Goal: Task Accomplishment & Management: Complete application form

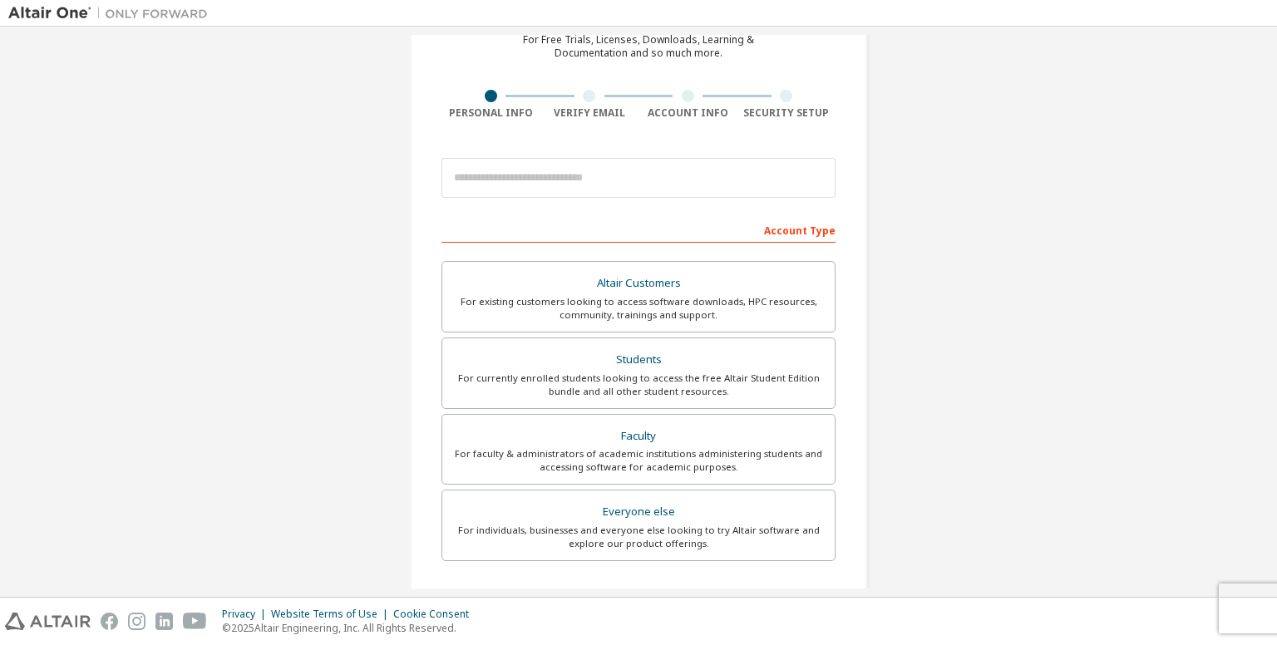
scroll to position [74, 0]
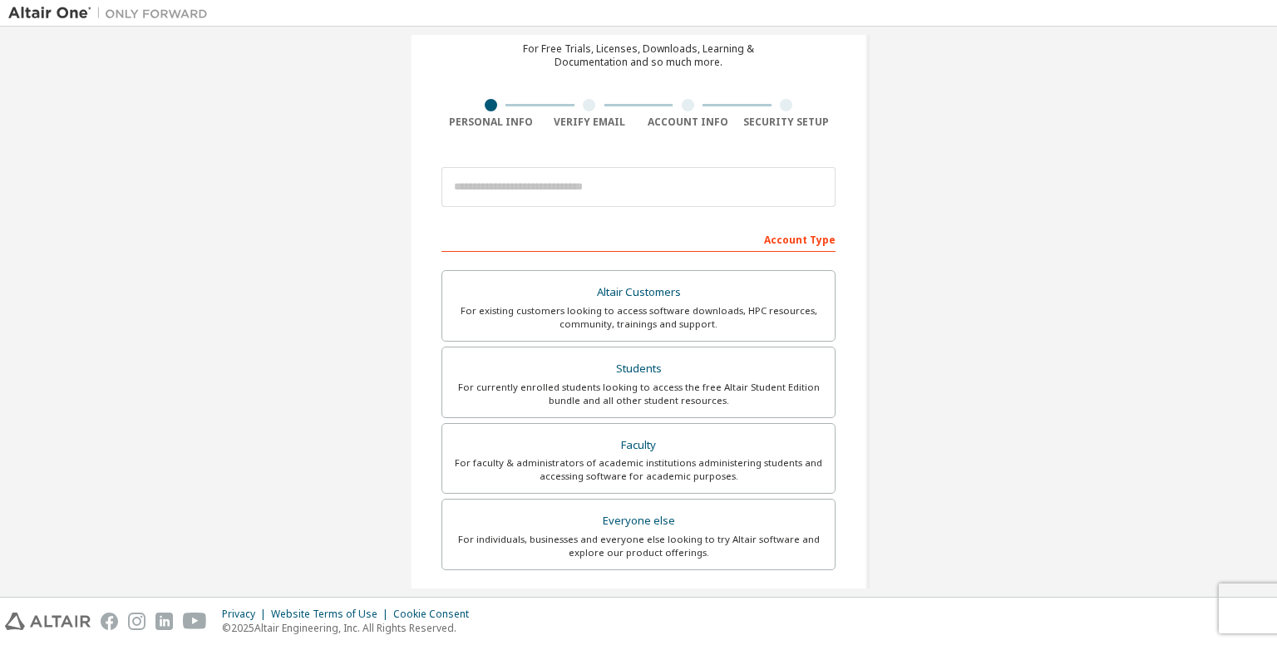
click at [583, 109] on div at bounding box center [589, 105] width 12 height 12
click at [682, 107] on div at bounding box center [688, 105] width 12 height 12
click at [790, 105] on div at bounding box center [787, 105] width 99 height 12
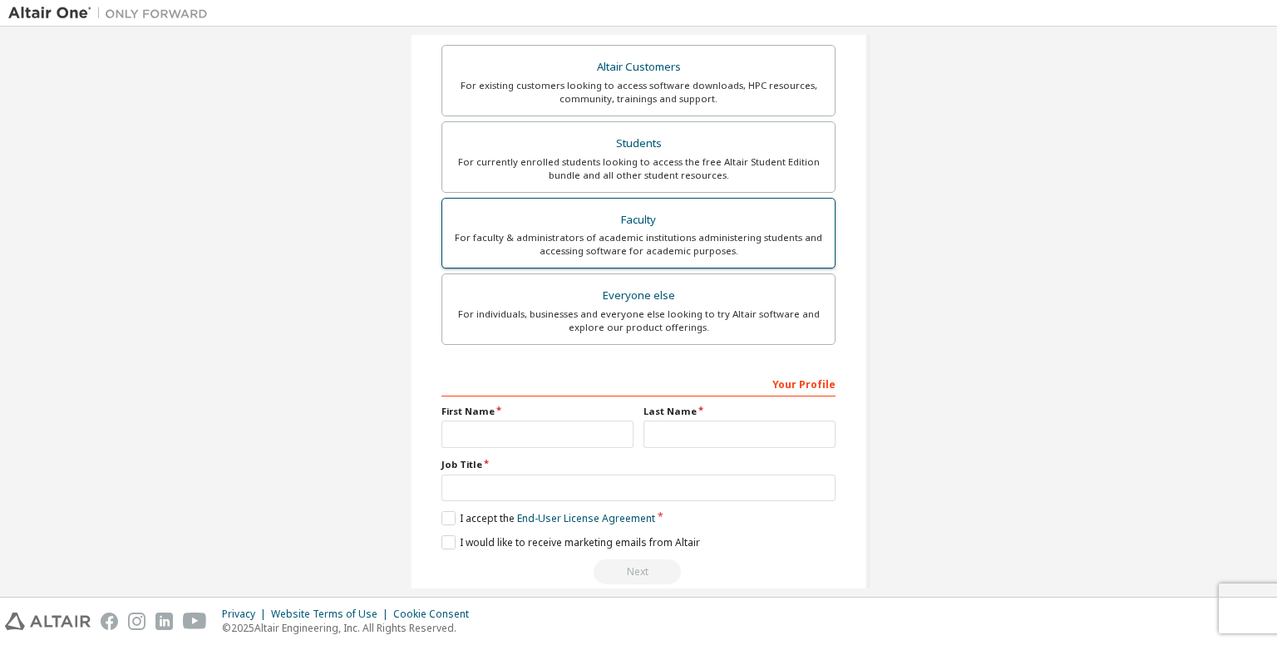
scroll to position [323, 0]
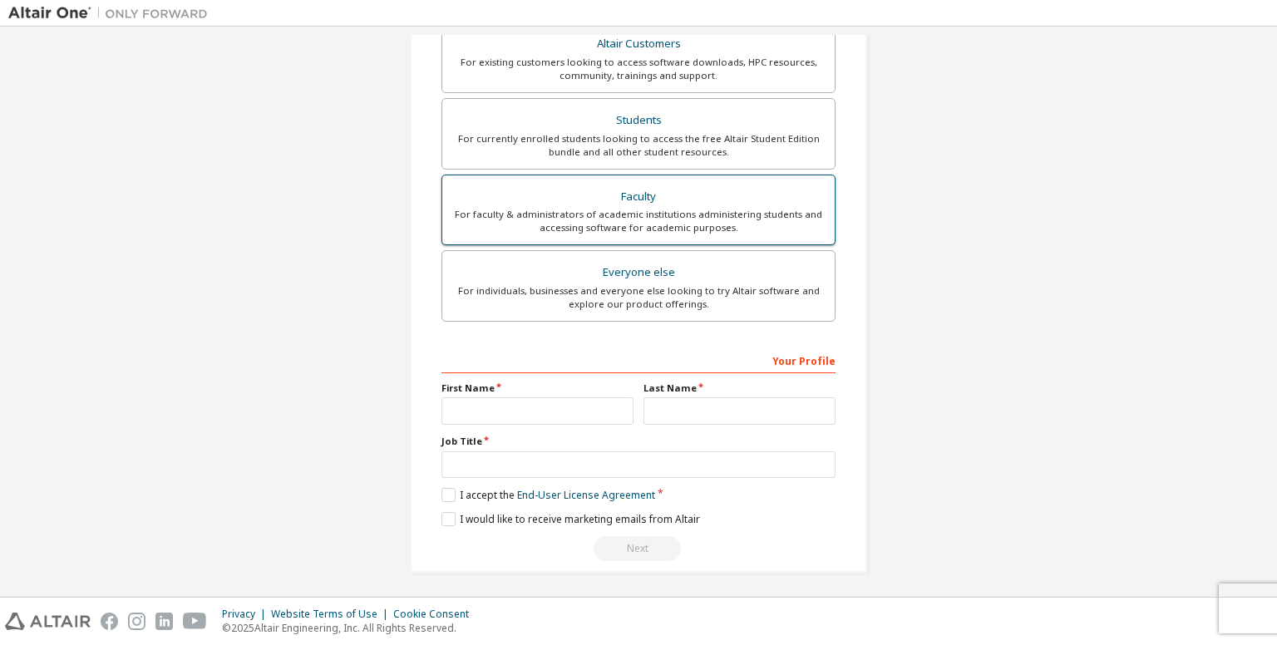
click at [576, 198] on div "Faculty" at bounding box center [638, 196] width 373 height 23
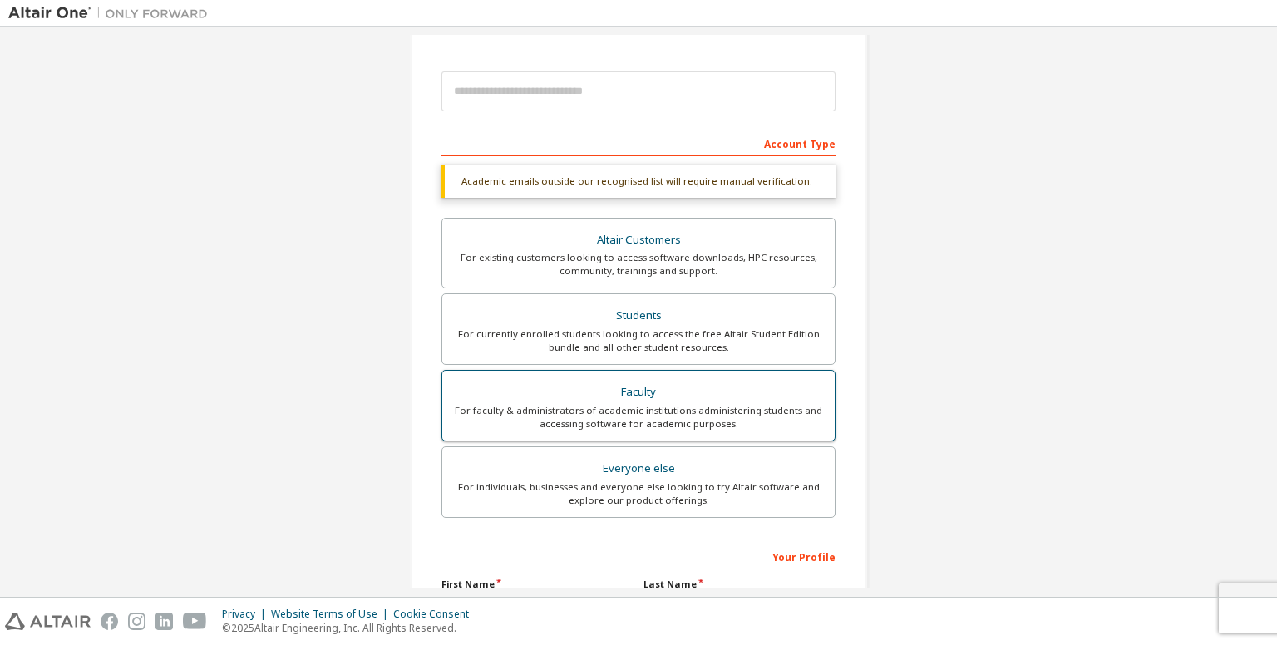
scroll to position [200, 0]
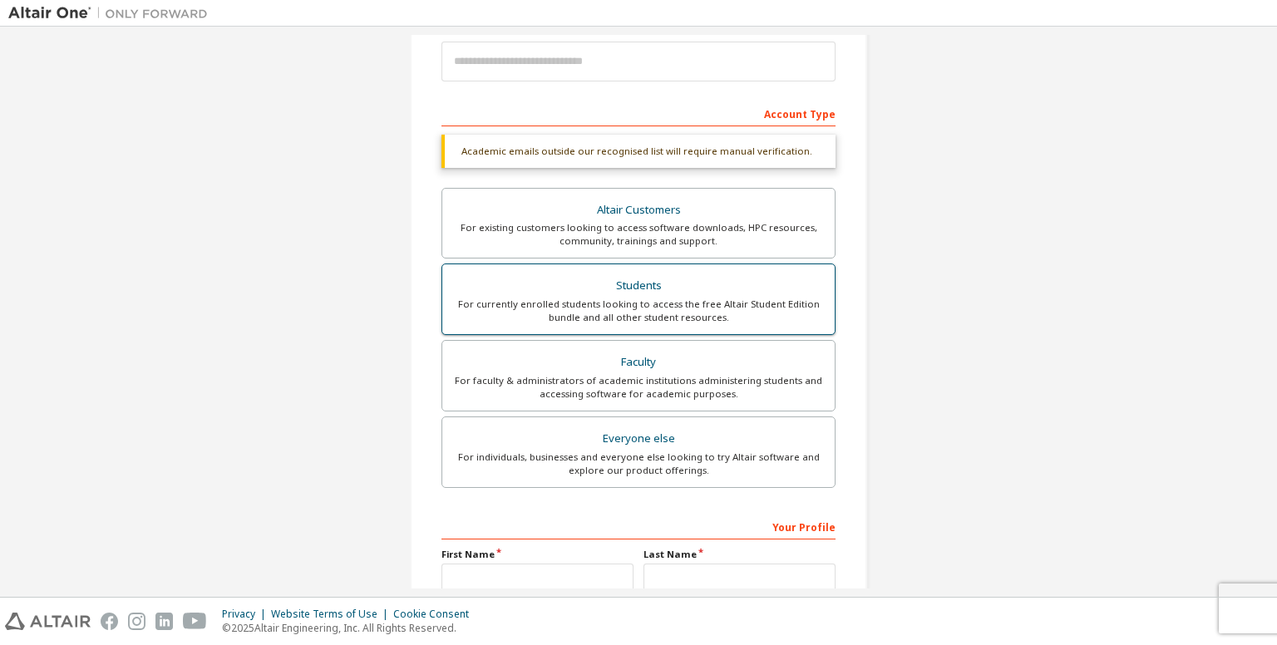
click at [649, 293] on div "Students" at bounding box center [638, 285] width 373 height 23
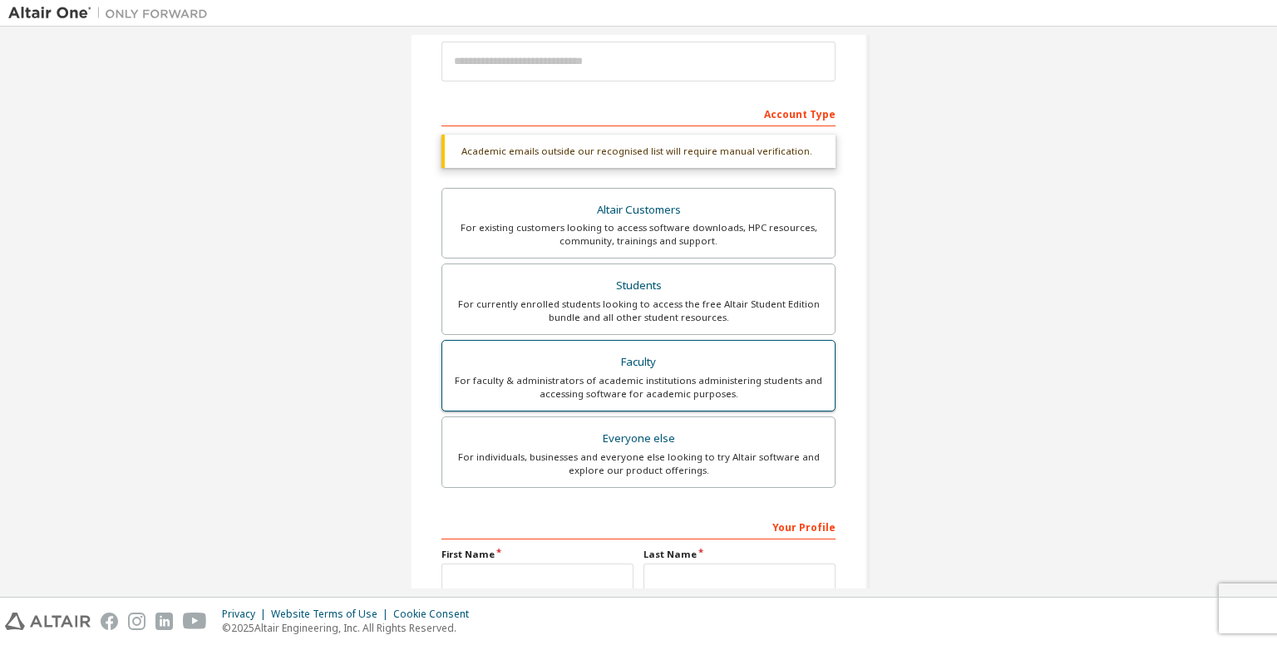
click at [645, 347] on label "Faculty For faculty & administrators of academic institutions administering stu…" at bounding box center [639, 376] width 394 height 72
click at [632, 353] on div "Faculty" at bounding box center [638, 362] width 373 height 23
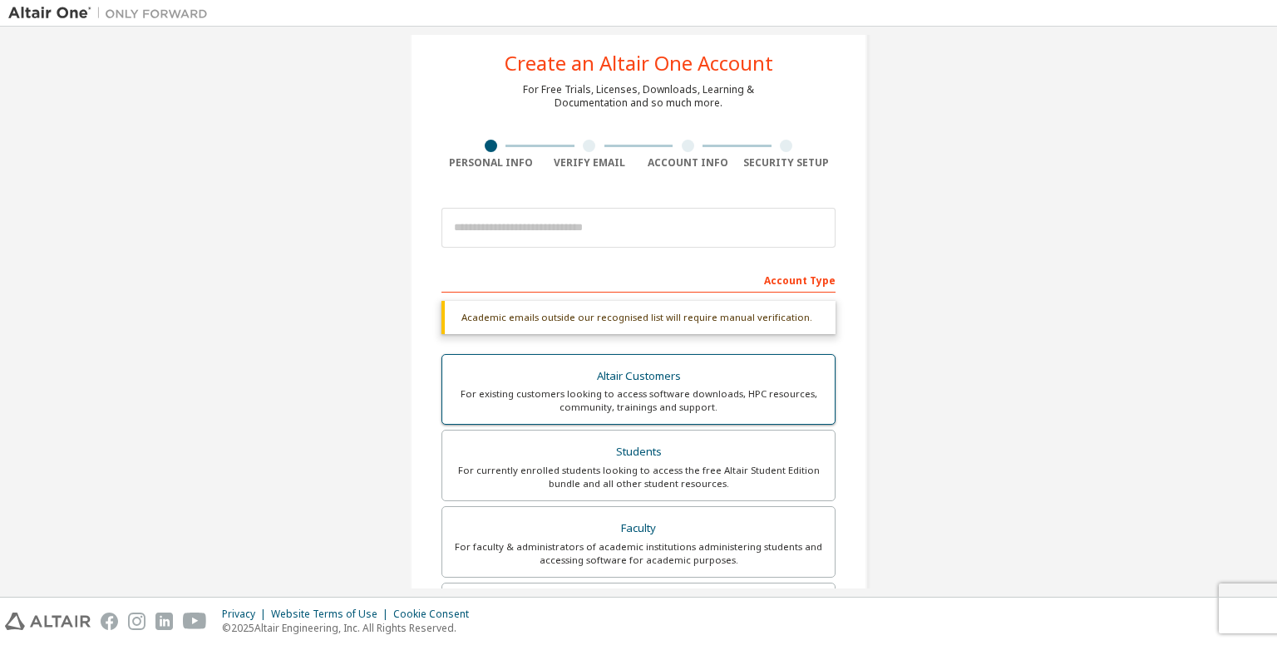
scroll to position [0, 0]
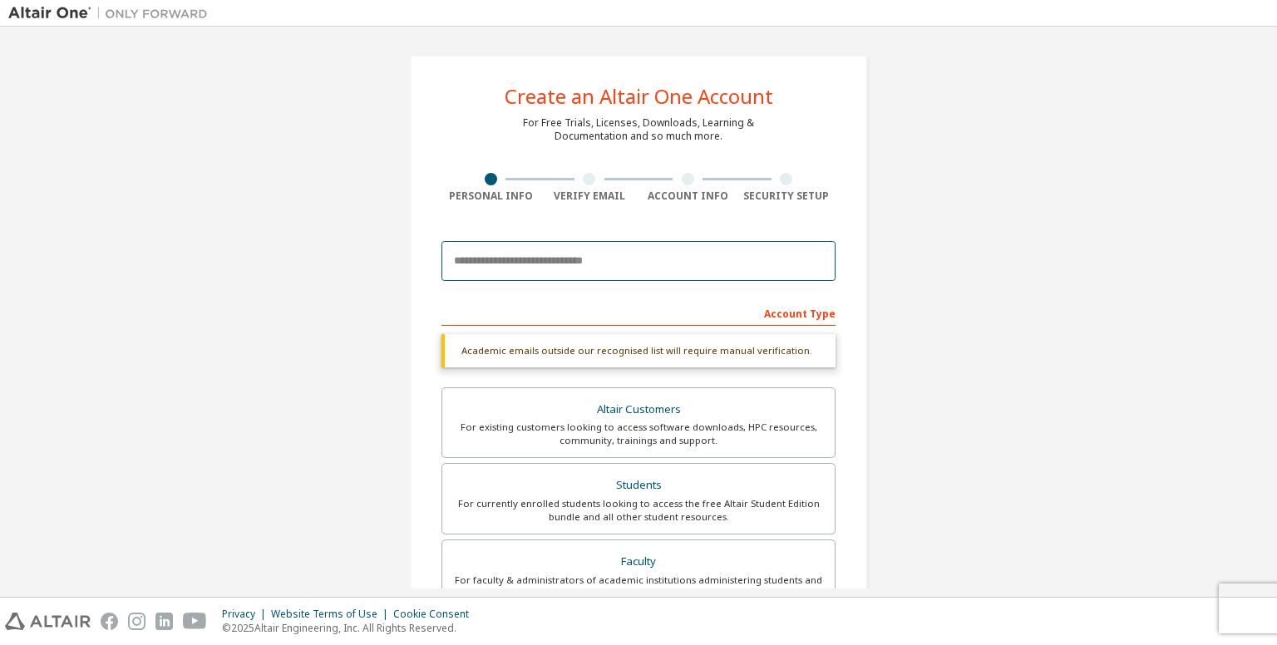
click at [667, 255] on input "email" at bounding box center [639, 261] width 394 height 40
type input "**********"
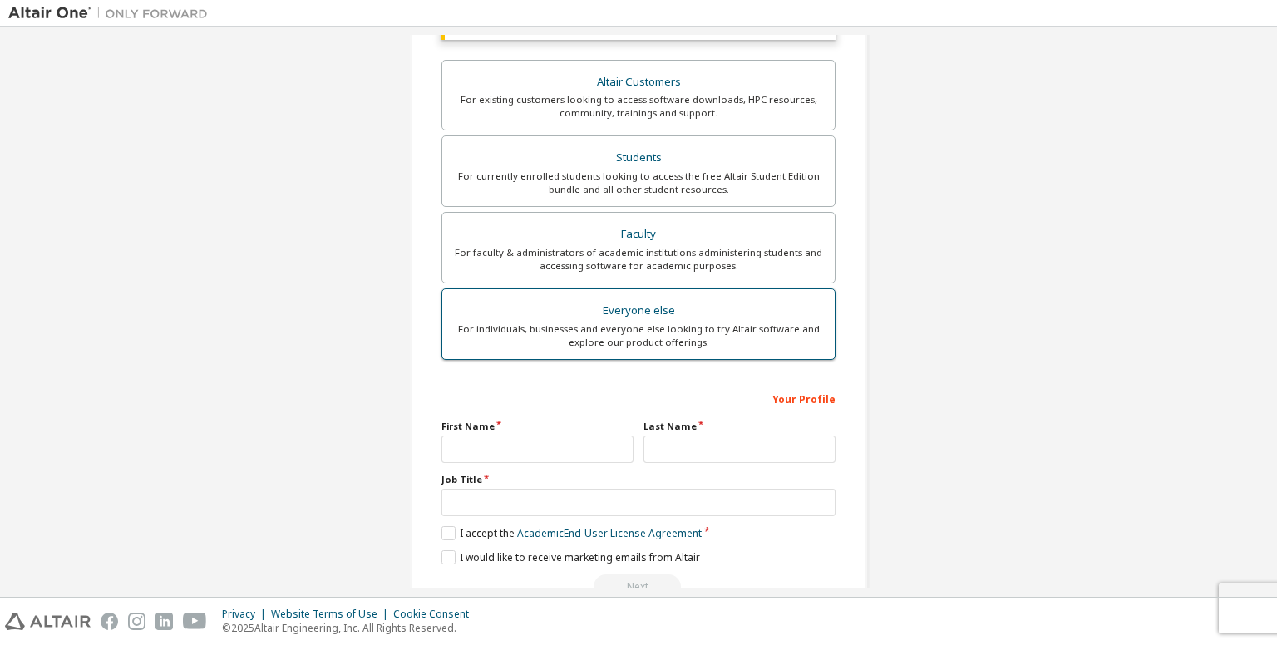
scroll to position [333, 0]
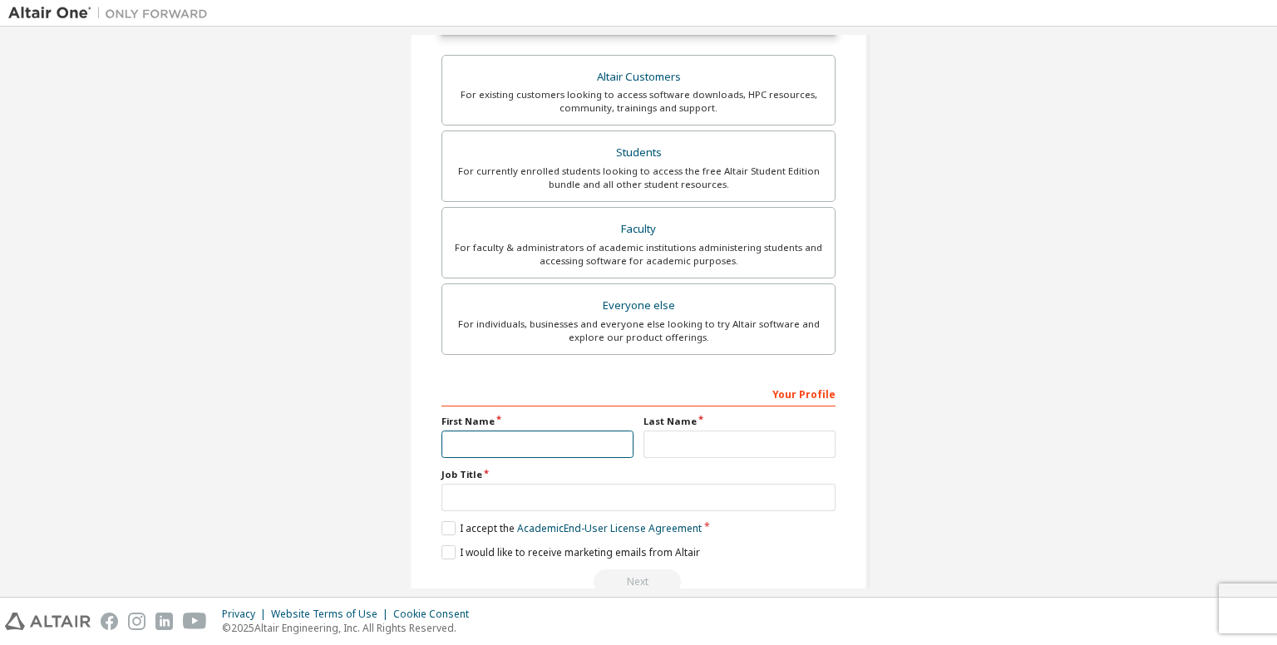
click at [571, 442] on input "text" at bounding box center [538, 444] width 192 height 27
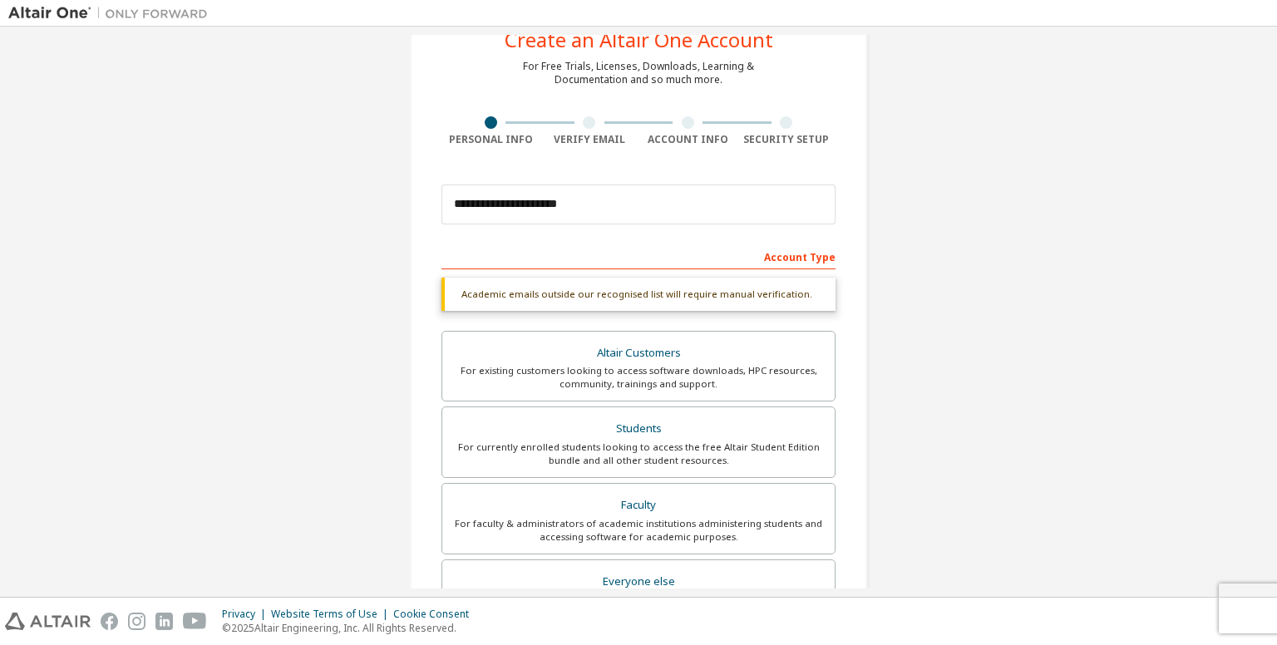
scroll to position [33, 0]
